Goal: Share content: Share content

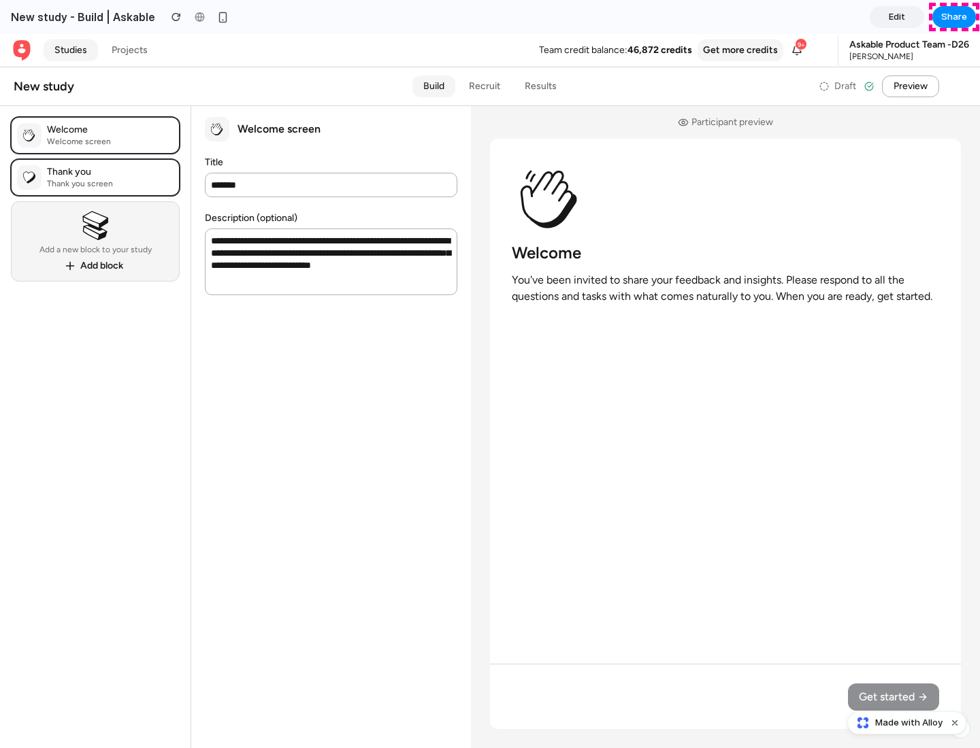
click at [954, 17] on span "Share" at bounding box center [954, 17] width 26 height 14
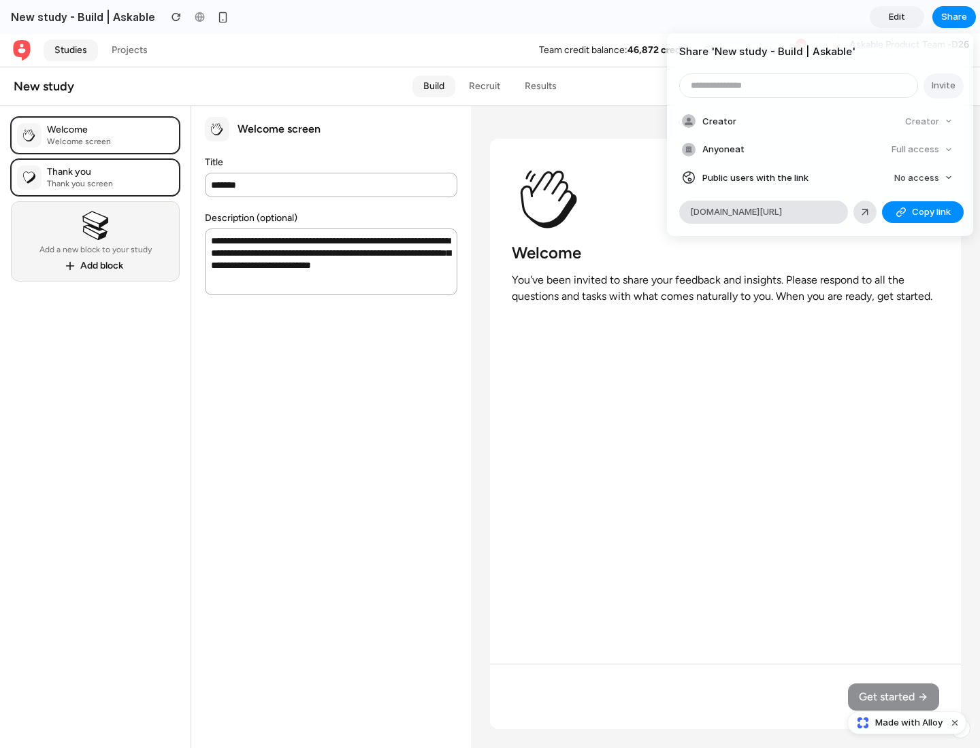
click at [923, 212] on span "Copy link" at bounding box center [931, 212] width 39 height 14
click at [908, 723] on div "Share ' New study - Build | Askable ' Invite Creator Creator Anyone at Full acc…" at bounding box center [490, 374] width 980 height 748
